Goal: Navigation & Orientation: Understand site structure

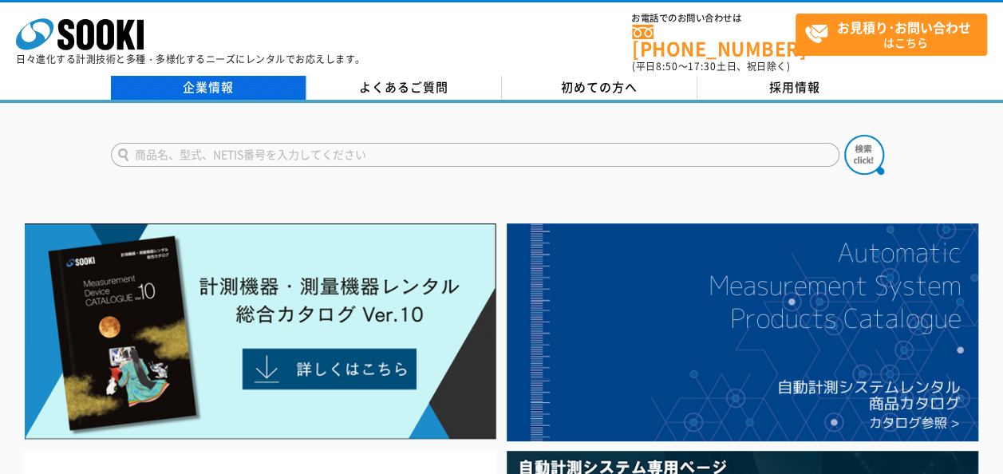
click at [245, 83] on link "企業情報" at bounding box center [208, 88] width 195 height 24
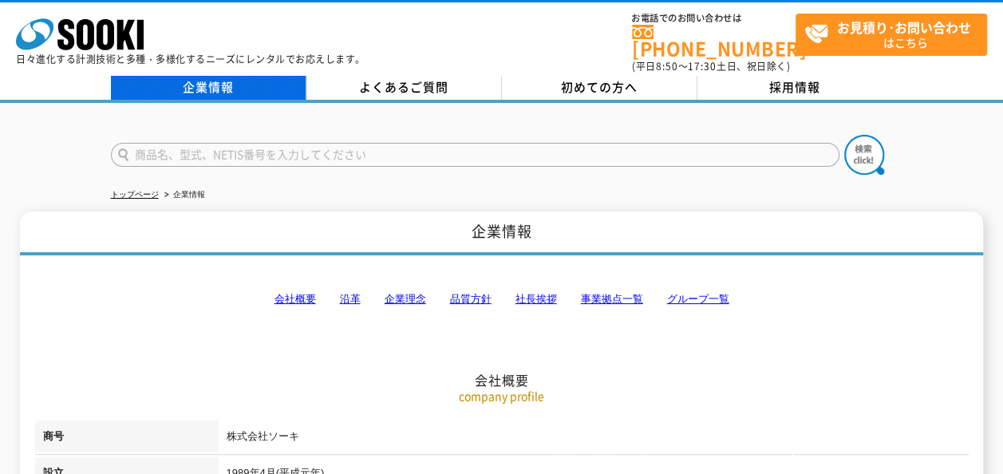
click at [238, 76] on link "企業情報" at bounding box center [208, 88] width 195 height 24
click at [241, 76] on link "企業情報" at bounding box center [208, 88] width 195 height 24
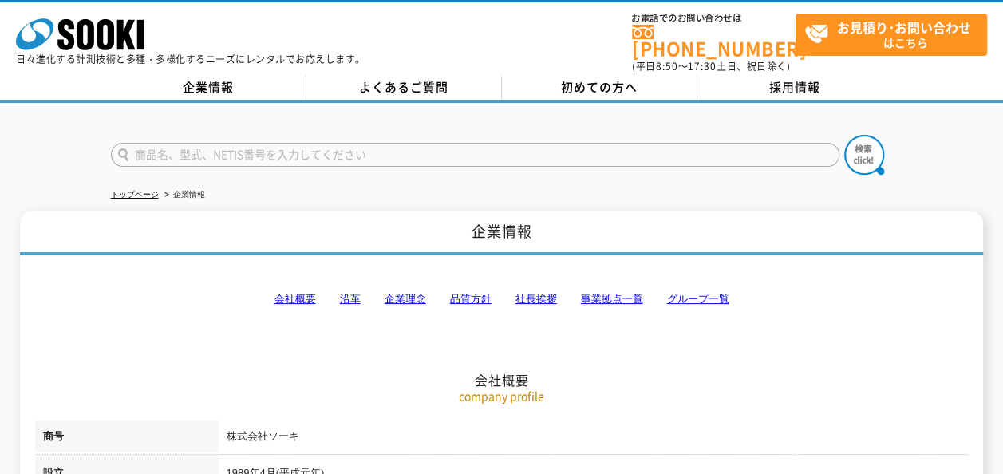
click at [241, 76] on link "企業情報" at bounding box center [208, 88] width 195 height 24
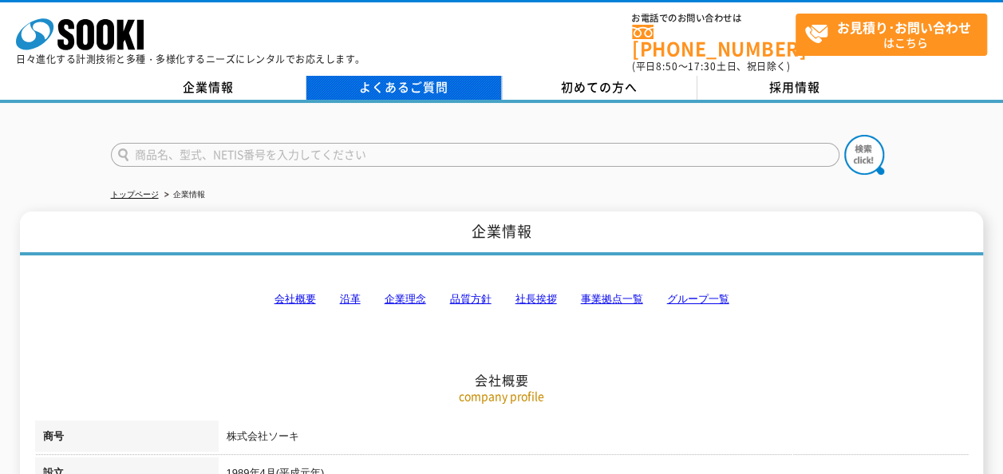
click at [376, 78] on link "よくあるご質問" at bounding box center [403, 88] width 195 height 24
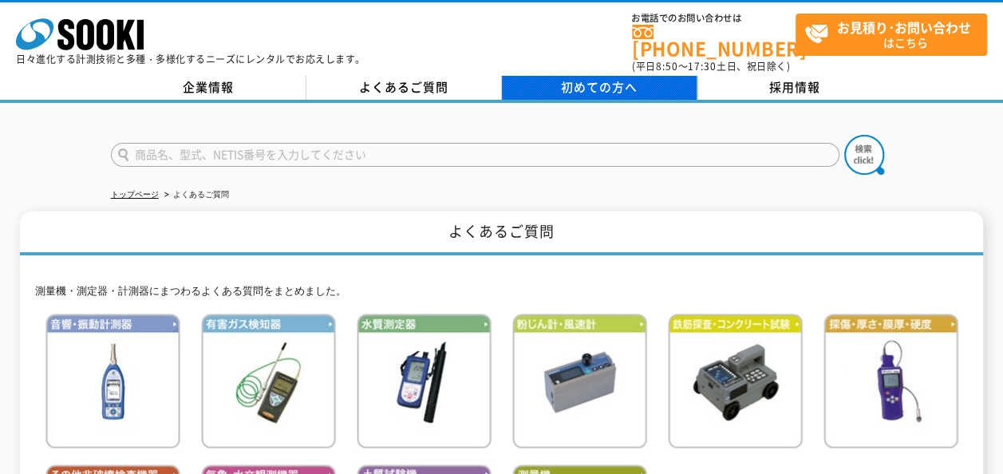
click at [652, 84] on link "初めての方へ" at bounding box center [599, 88] width 195 height 24
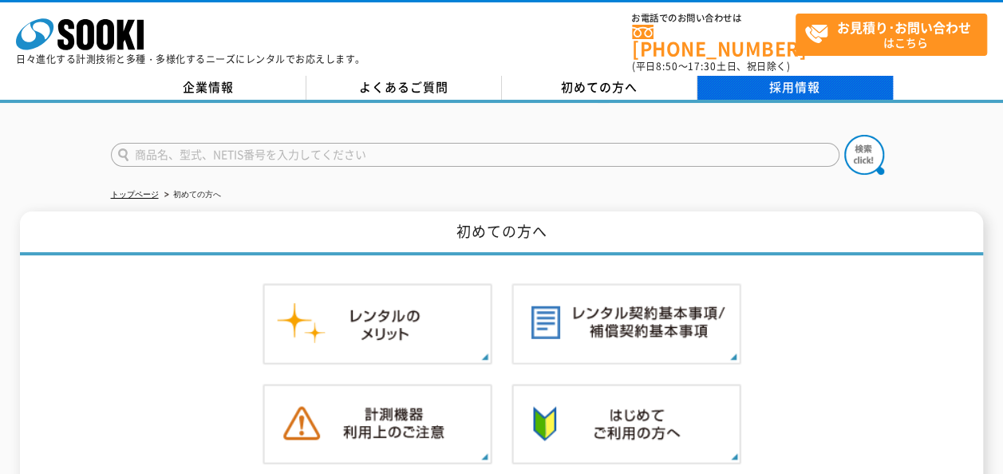
click at [747, 76] on link "採用情報" at bounding box center [794, 88] width 195 height 24
